Goal: Use online tool/utility: Utilize a website feature to perform a specific function

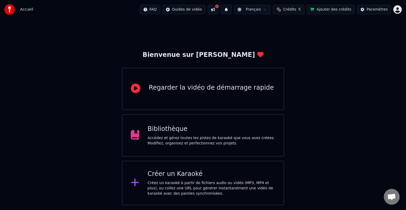
click at [178, 133] on div "Bibliothèque" at bounding box center [211, 129] width 128 height 8
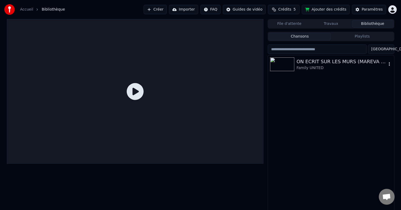
click at [312, 64] on div "ON ECRIT SUR LES MURS (MAREVA VERSION) Family UNITED" at bounding box center [342, 64] width 90 height 13
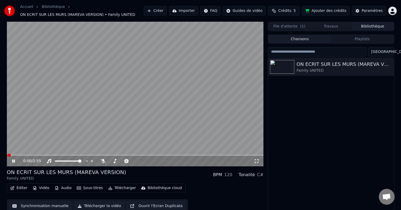
click at [12, 161] on icon at bounding box center [13, 160] width 3 height 3
click at [41, 187] on button "Vidéo" at bounding box center [41, 187] width 21 height 7
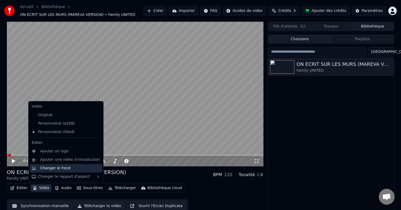
click at [68, 168] on div "Changer le Fond" at bounding box center [70, 167] width 60 height 5
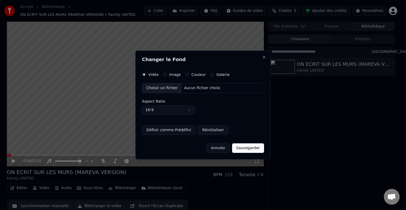
click at [167, 88] on div "Choisir un fichier" at bounding box center [162, 88] width 40 height 10
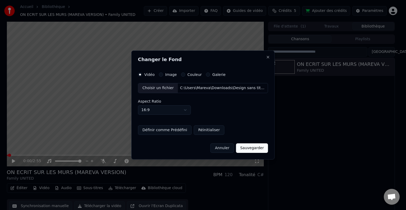
click at [255, 147] on button "Sauvegarder" at bounding box center [252, 148] width 32 height 10
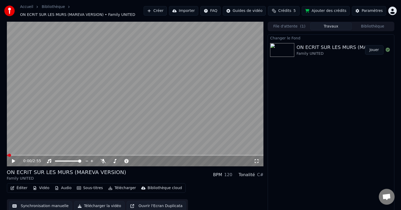
click at [373, 50] on button "Jouer" at bounding box center [374, 50] width 18 height 10
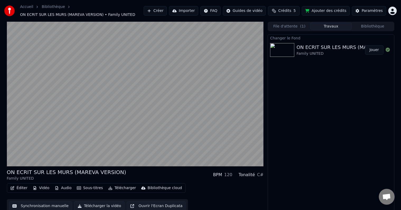
click at [320, 111] on div "Changer le Fond ON ECRIT SUR LES MURS (MAREVA VERSION) Family UNITED Jouer" at bounding box center [331, 123] width 127 height 178
click at [313, 71] on div "Changer le Fond ON ECRIT SUR LES MURS (MAREVA VERSION) Family UNITED Jouer" at bounding box center [331, 123] width 127 height 178
